Goal: Use online tool/utility: Utilize a website feature to perform a specific function

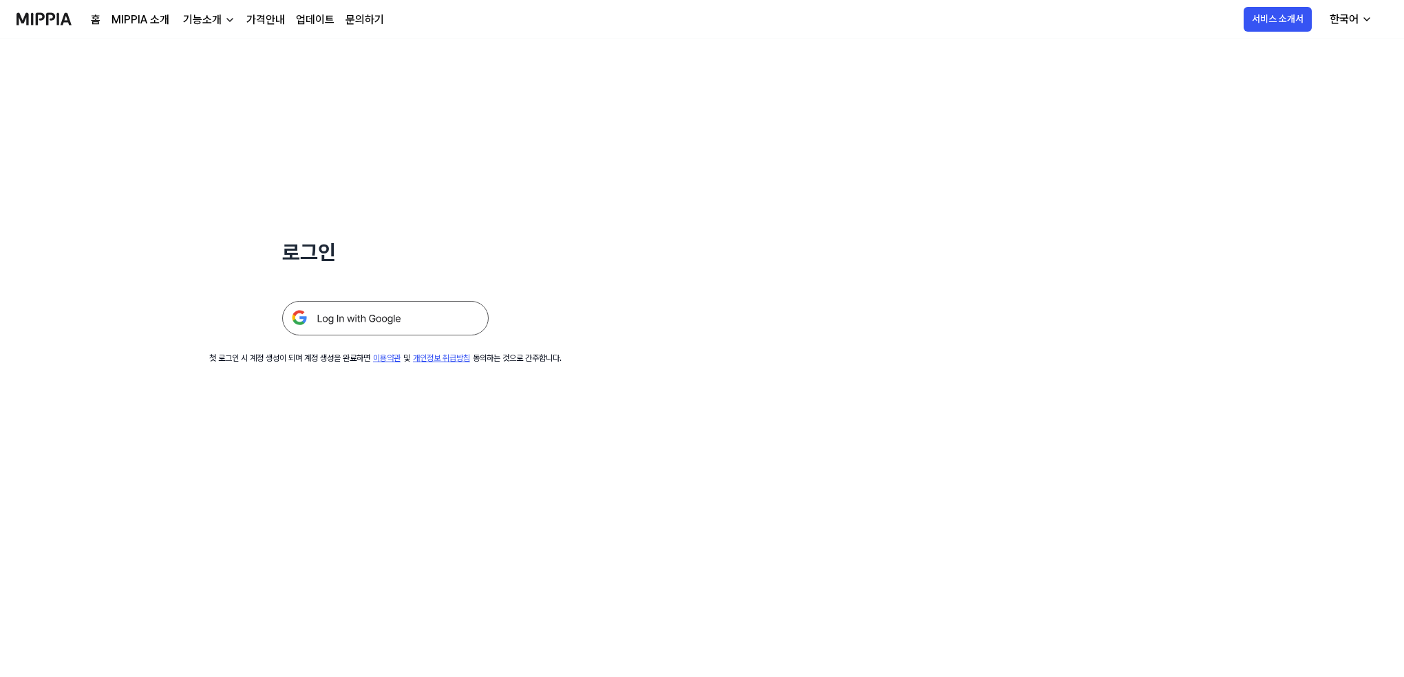
click at [445, 310] on img at bounding box center [385, 318] width 207 height 34
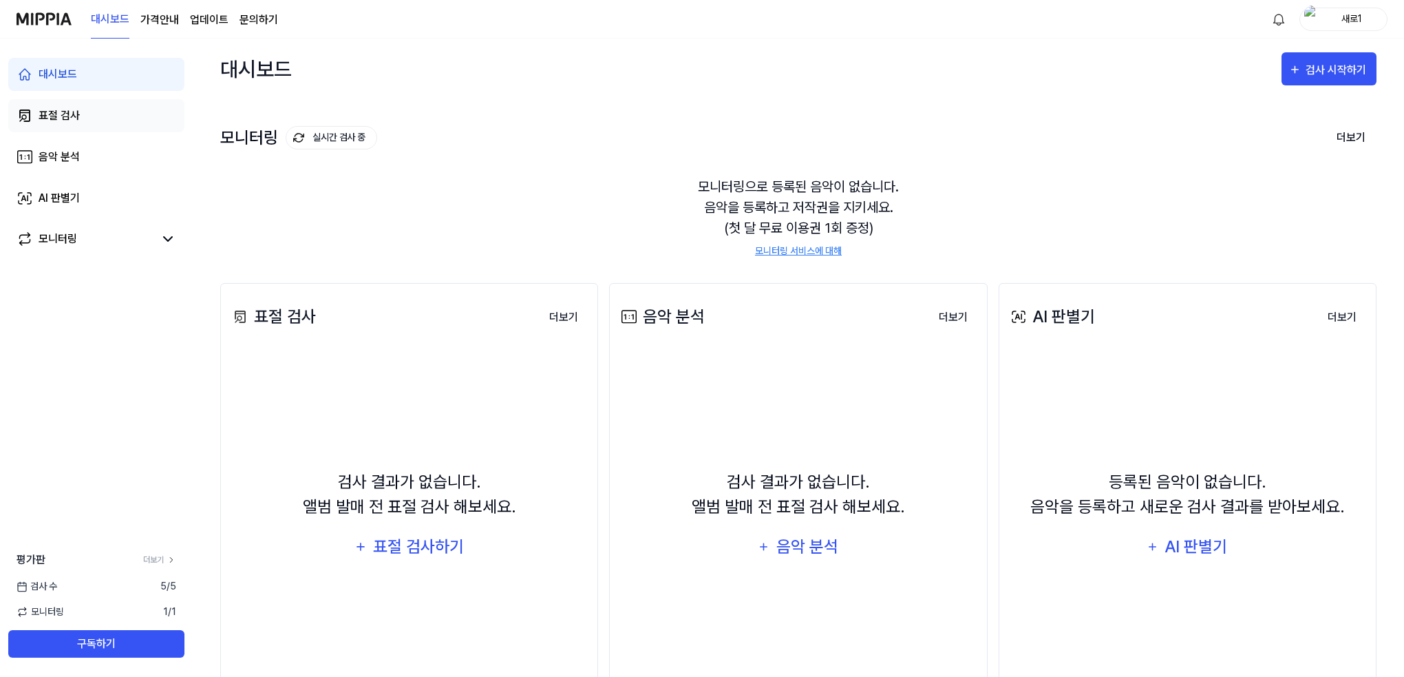
click at [67, 99] on link "표절 검사" at bounding box center [96, 115] width 176 height 33
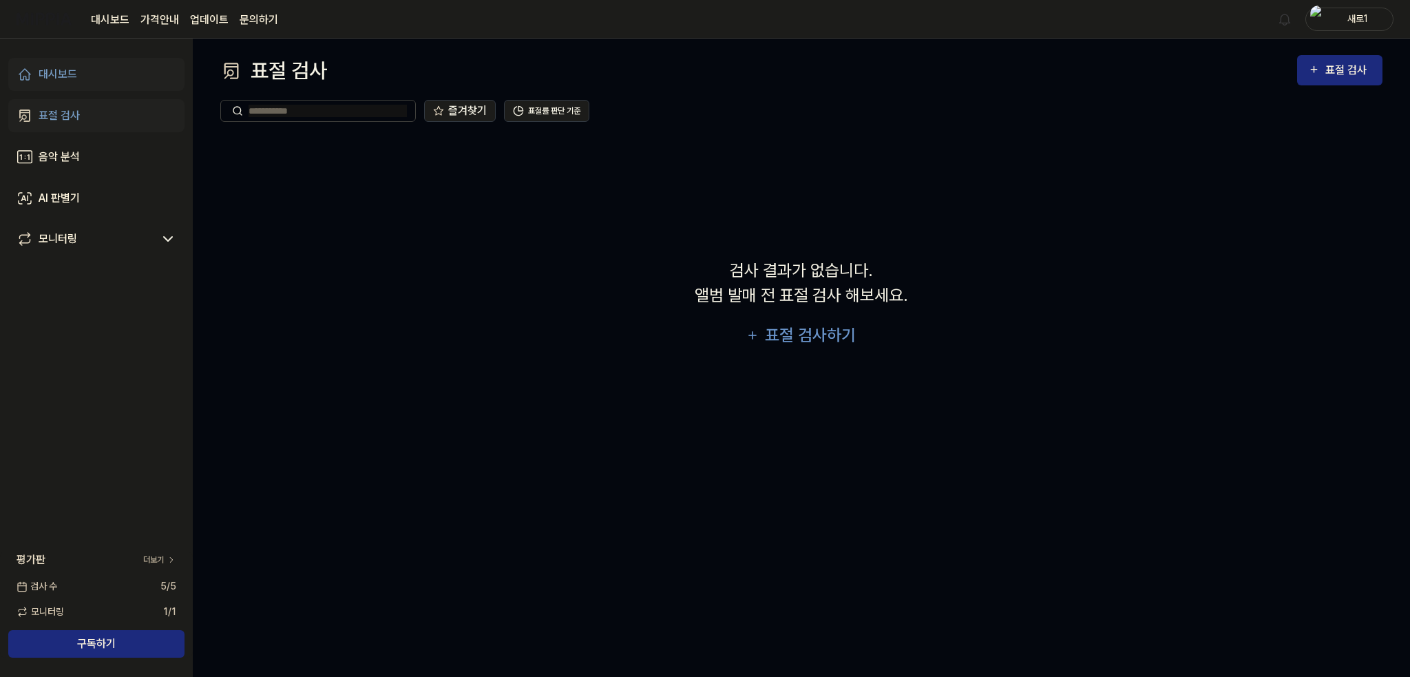
click at [247, 177] on div "검사 결과가 없습니다. 앨범 발매 전 표절 검사 해보세요. 표절 검사하기" at bounding box center [801, 305] width 1162 height 339
click at [818, 342] on div "표절 검사하기" at bounding box center [810, 335] width 94 height 26
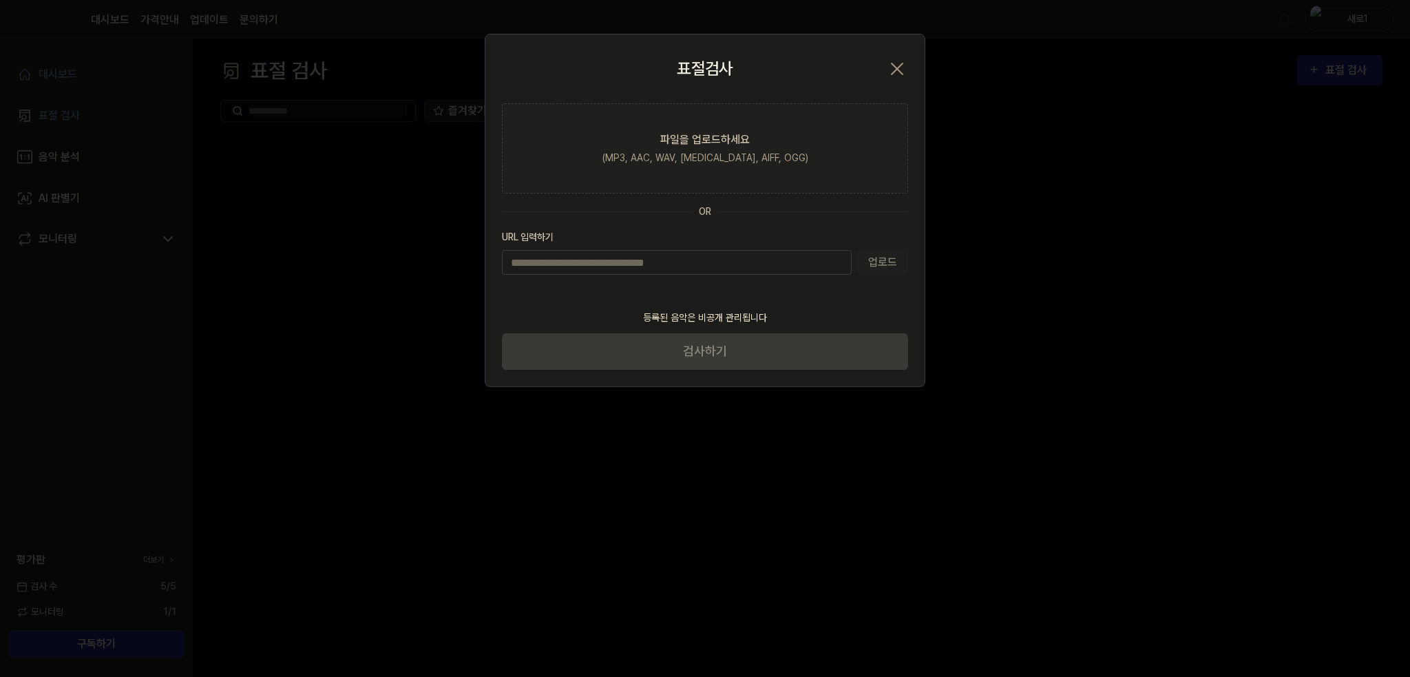
click at [753, 349] on footer "등록된 음악은 비공개 관리됩니다 검사하기" at bounding box center [705, 335] width 406 height 67
click at [710, 155] on div "(MP3, AAC, WAV, [MEDICAL_DATA], AIFF, OGG)" at bounding box center [705, 158] width 206 height 14
click at [0, 0] on input "파일을 업로드하세요 (MP3, AAC, WAV, [MEDICAL_DATA], AIFF, OGG)" at bounding box center [0, 0] width 0 height 0
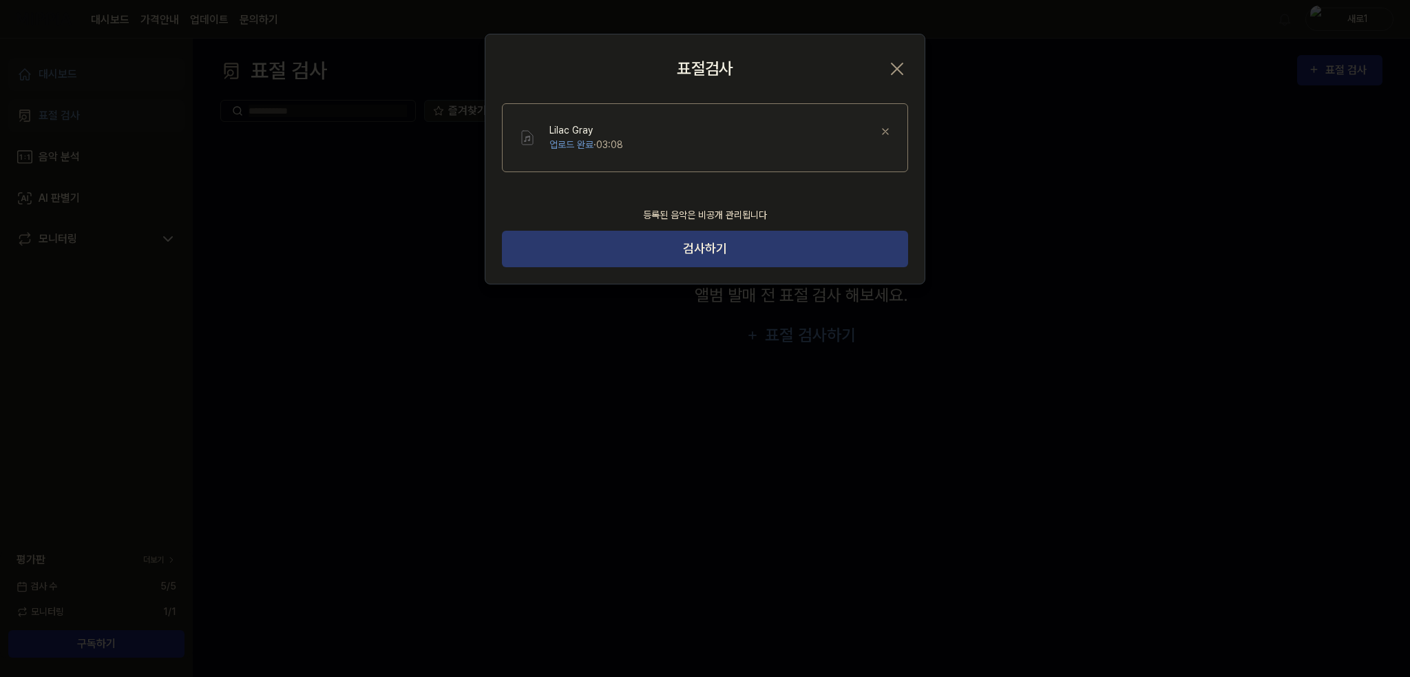
click at [695, 244] on button "검사하기" at bounding box center [705, 249] width 406 height 36
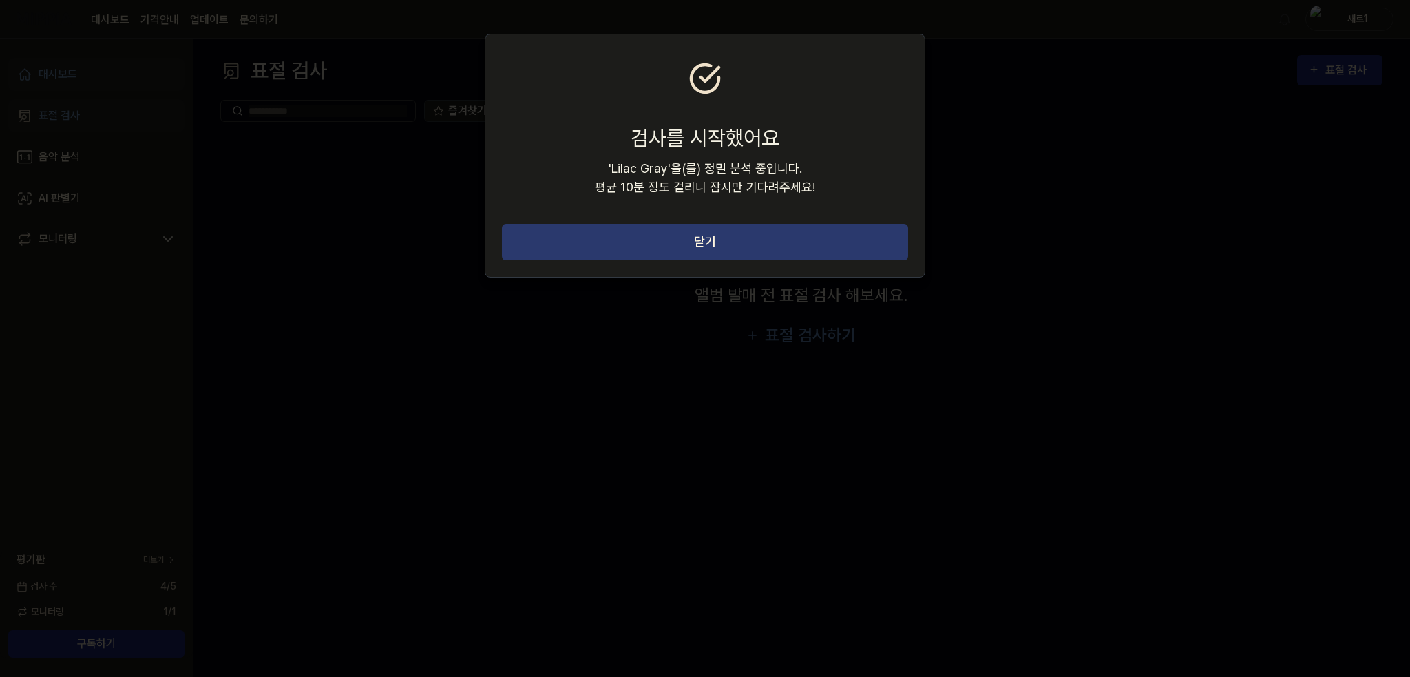
click at [696, 248] on button "닫기" at bounding box center [705, 242] width 406 height 36
